Goal: Find specific page/section: Find specific page/section

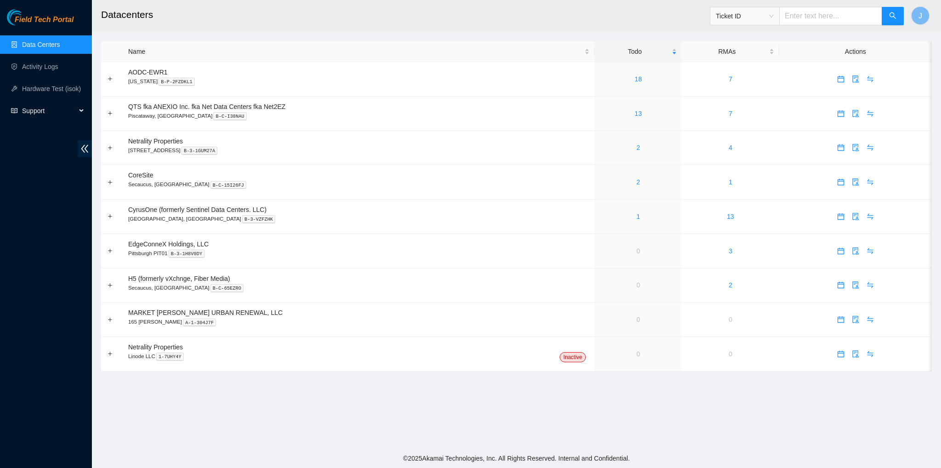
click at [26, 107] on span "Support" at bounding box center [49, 111] width 54 height 18
click at [55, 136] on link "Documentation" at bounding box center [43, 132] width 43 height 7
